Goal: Find specific page/section: Find specific page/section

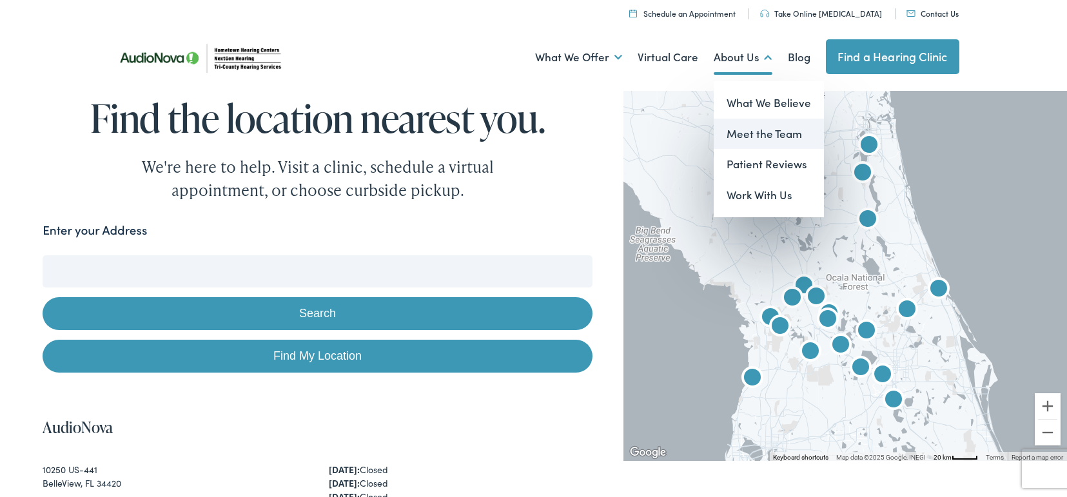
click at [743, 132] on link "Meet the Team" at bounding box center [769, 134] width 110 height 31
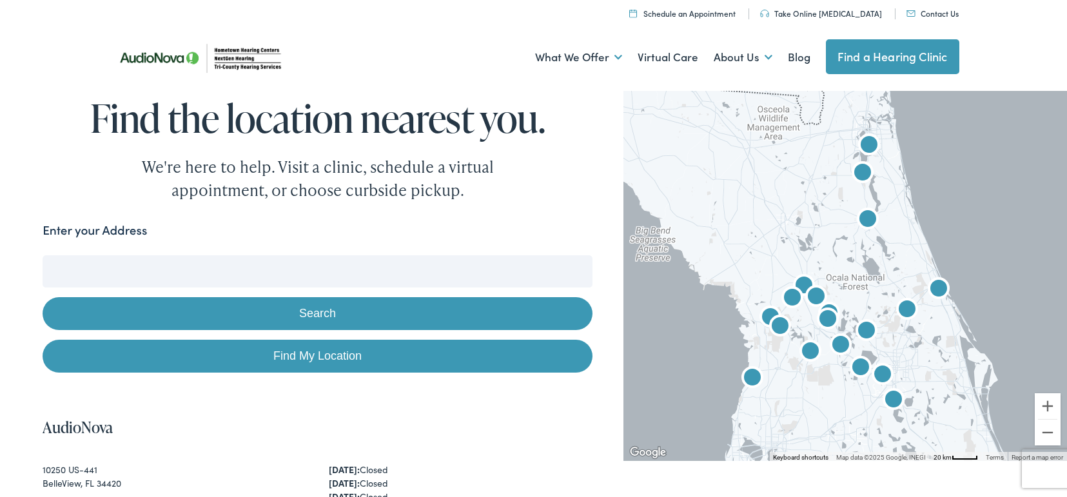
click at [325, 274] on input "Enter your Address" at bounding box center [318, 271] width 550 height 32
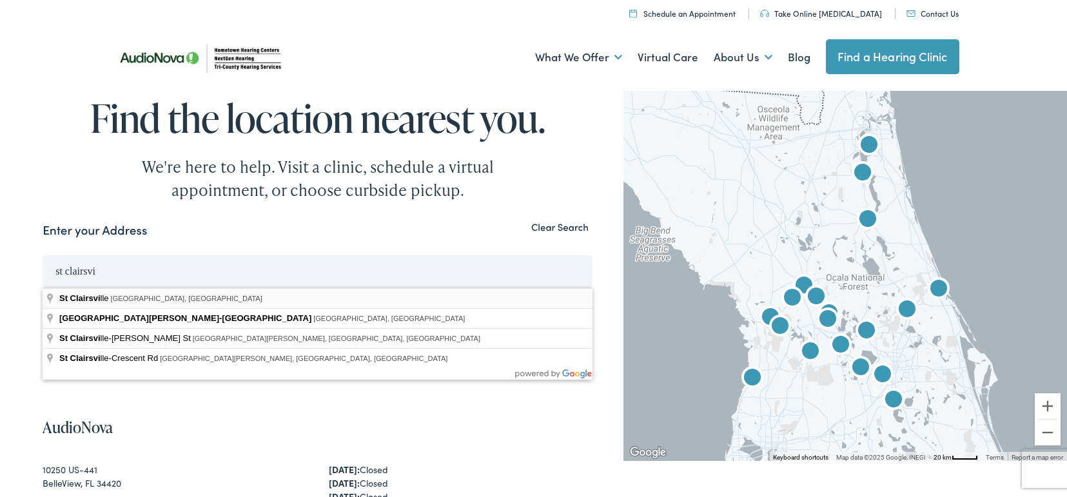
type input "[GEOGRAPHIC_DATA][PERSON_NAME], [GEOGRAPHIC_DATA], [GEOGRAPHIC_DATA]"
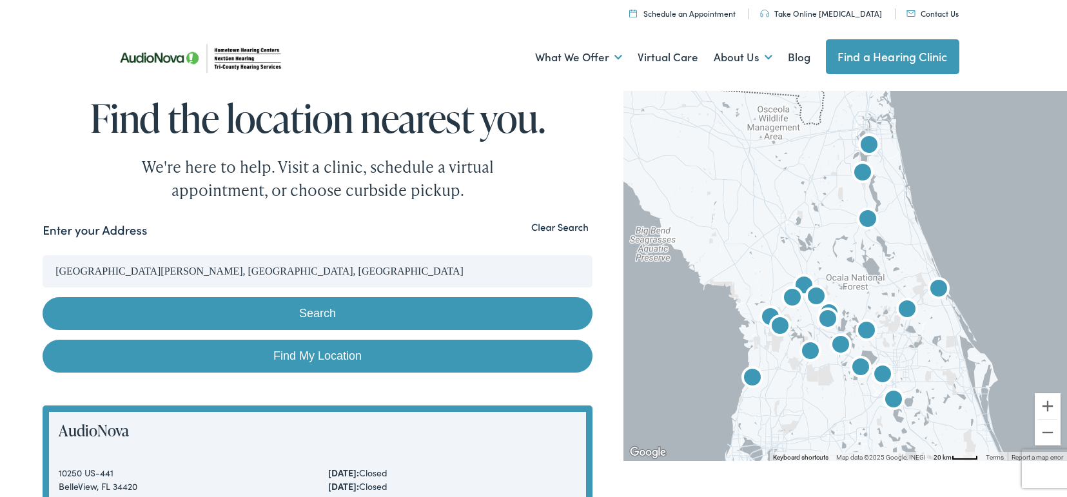
click at [309, 310] on button "Search" at bounding box center [318, 313] width 550 height 33
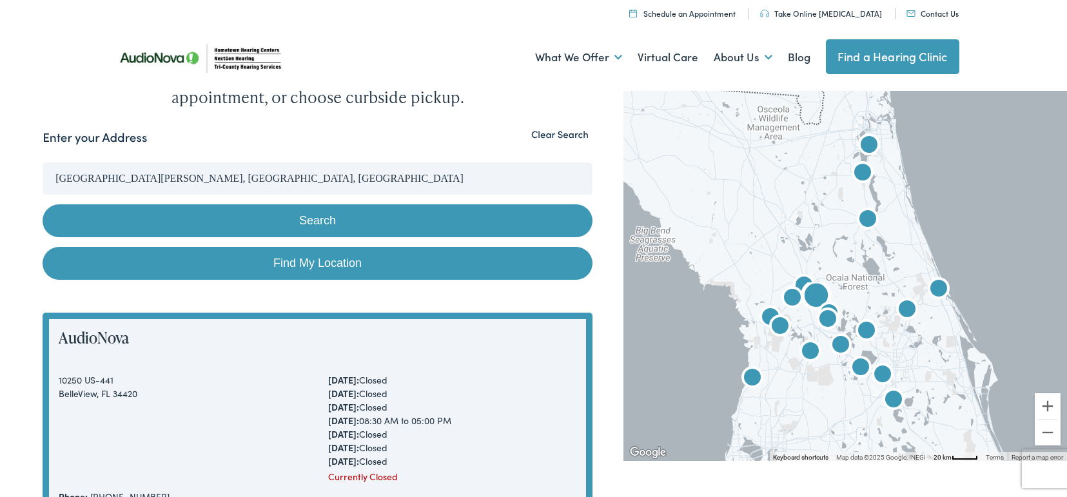
scroll to position [83, 0]
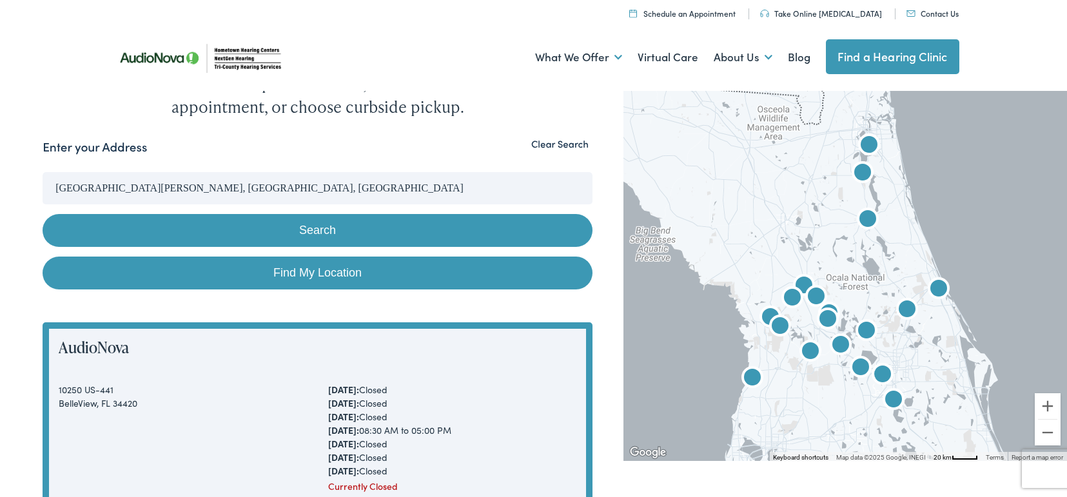
click at [320, 226] on button "Search" at bounding box center [318, 230] width 550 height 33
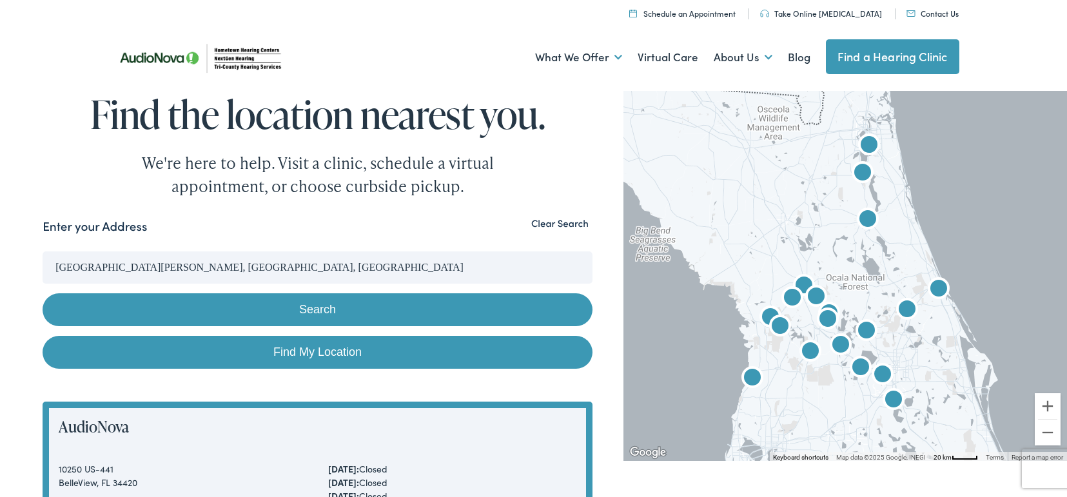
scroll to position [0, 0]
